Goal: Navigation & Orientation: Find specific page/section

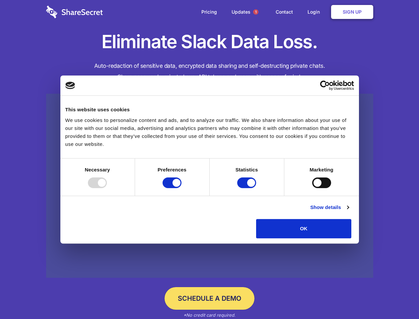
click at [107, 188] on div at bounding box center [97, 182] width 19 height 11
click at [182, 188] on input "Preferences" at bounding box center [172, 182] width 19 height 11
checkbox input "false"
click at [248, 188] on input "Statistics" at bounding box center [246, 182] width 19 height 11
checkbox input "false"
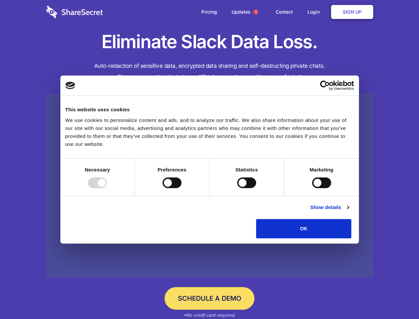
click at [313, 188] on input "Marketing" at bounding box center [322, 182] width 19 height 11
checkbox input "true"
click at [349, 211] on link "Show details" at bounding box center [330, 207] width 39 height 8
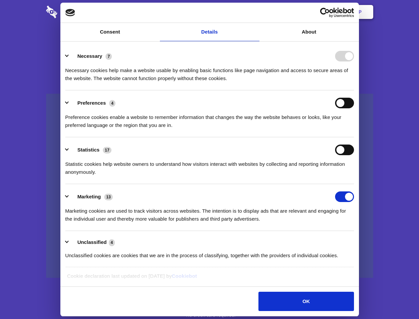
click at [354, 90] on li "Necessary 7 Necessary cookies help make a website usable by enabling basic func…" at bounding box center [209, 67] width 289 height 47
click at [256, 12] on span "1" at bounding box center [255, 11] width 5 height 5
